Goal: Information Seeking & Learning: Learn about a topic

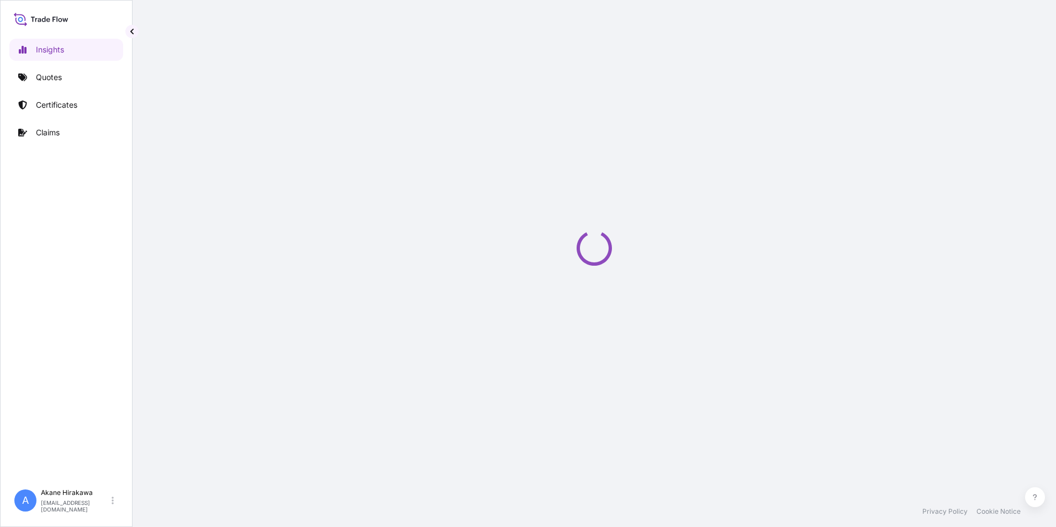
select select "2025"
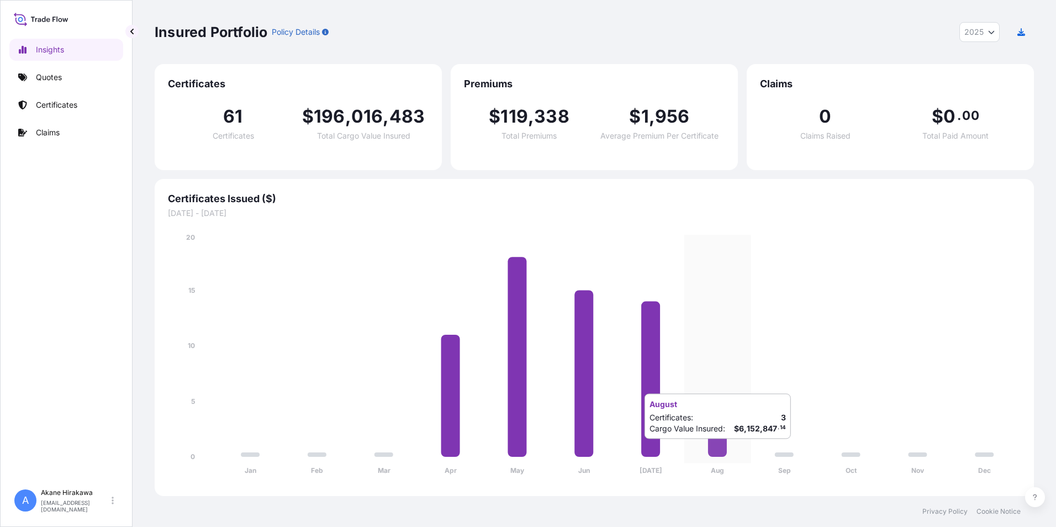
click at [721, 450] on icon at bounding box center [717, 440] width 19 height 33
click at [719, 450] on icon at bounding box center [717, 440] width 19 height 33
click at [740, 400] on icon "Jan Feb Mar Apr May Jun [DATE] Aug Sep Oct Nov Dec 0 5 10 15 20" at bounding box center [594, 357] width 853 height 251
click at [66, 101] on p "Certificates" at bounding box center [56, 104] width 41 height 11
